Goal: Information Seeking & Learning: Learn about a topic

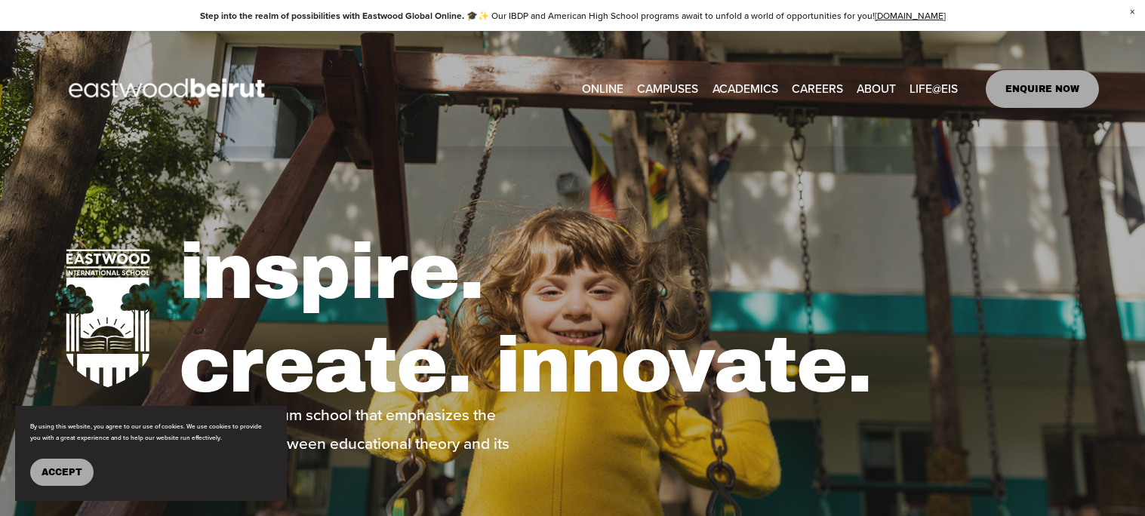
click at [0, 0] on span "IB-[GEOGRAPHIC_DATA]" at bounding box center [0, 0] width 0 height 0
type input "*****"
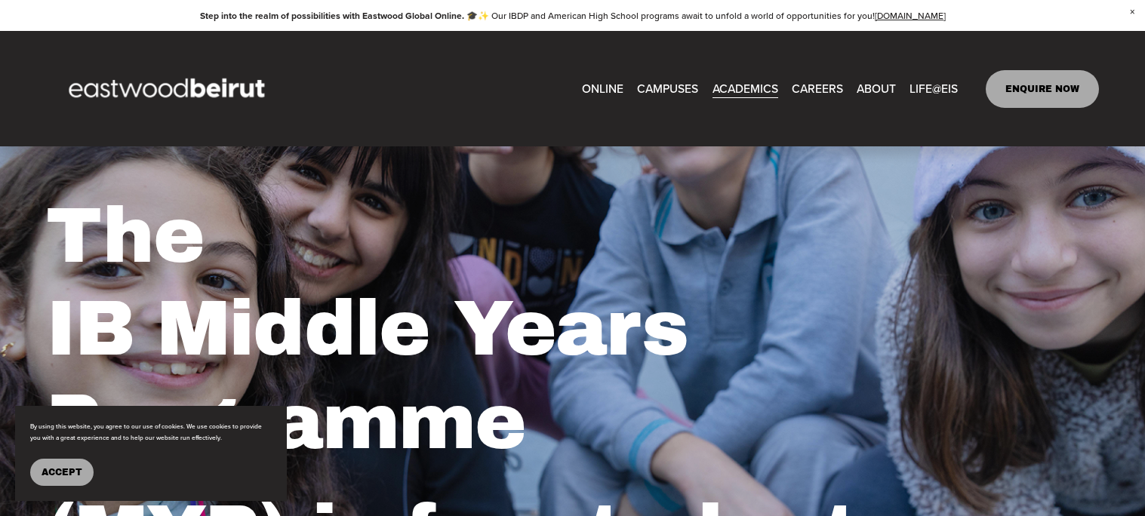
scroll to position [109, 0]
